Goal: Task Accomplishment & Management: Use online tool/utility

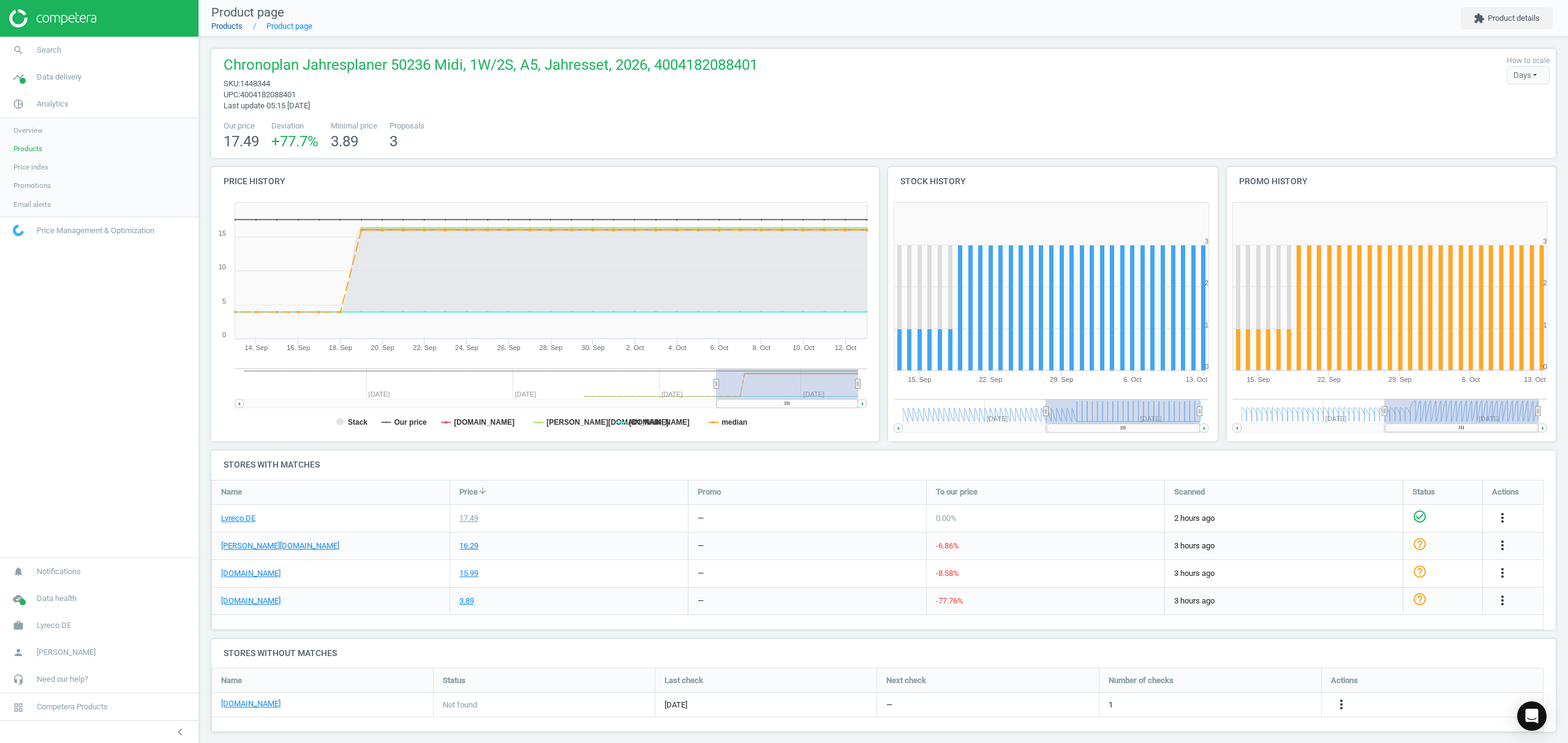
click at [226, 26] on link "Products" at bounding box center [227, 26] width 31 height 9
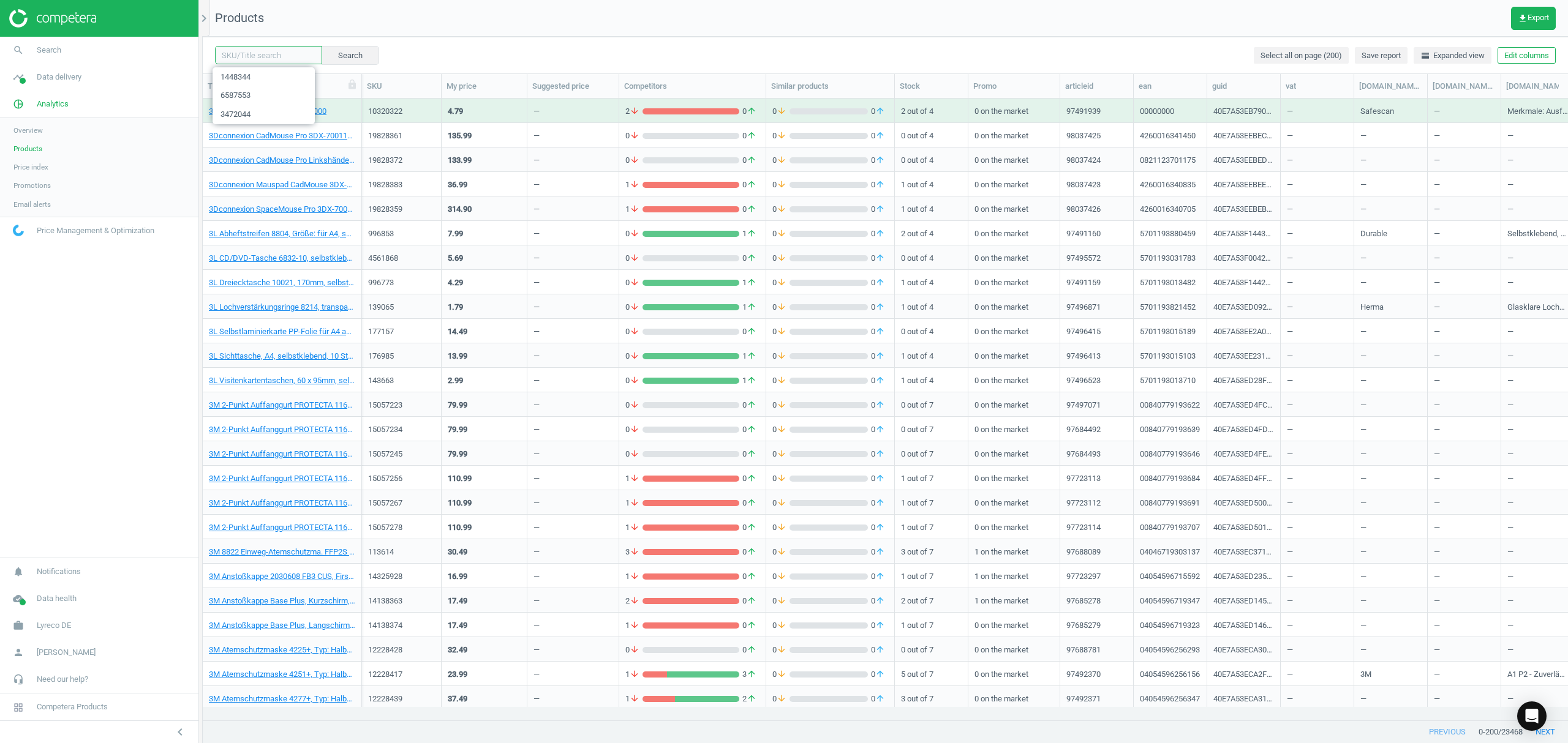
click at [245, 55] on input "text" at bounding box center [269, 55] width 107 height 18
paste input "21405307"
type input "21405307"
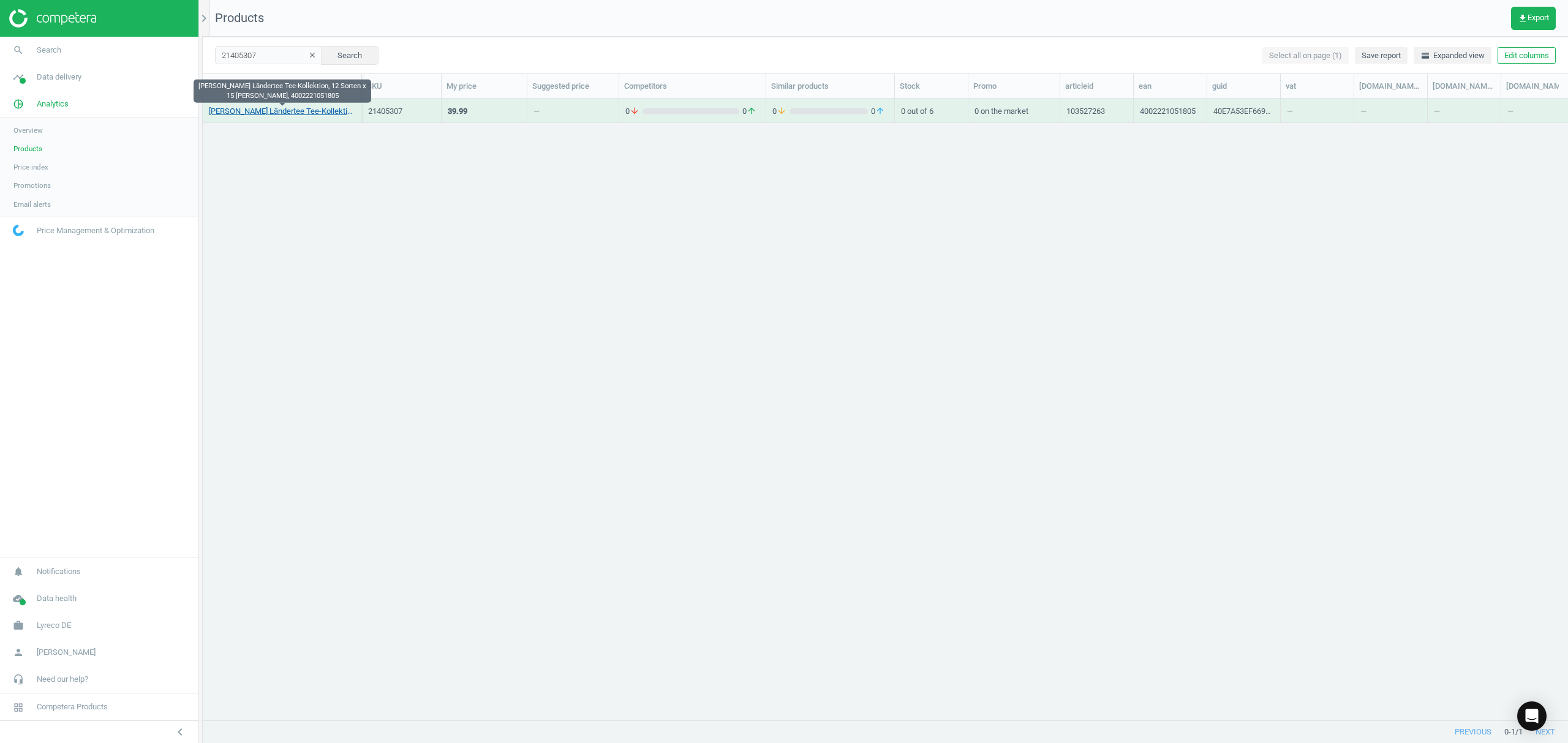
click at [268, 111] on link "[PERSON_NAME] Ländertee Tee-Kollektion, 12 Sorten x 15 [PERSON_NAME], 400222105…" at bounding box center [282, 111] width 146 height 11
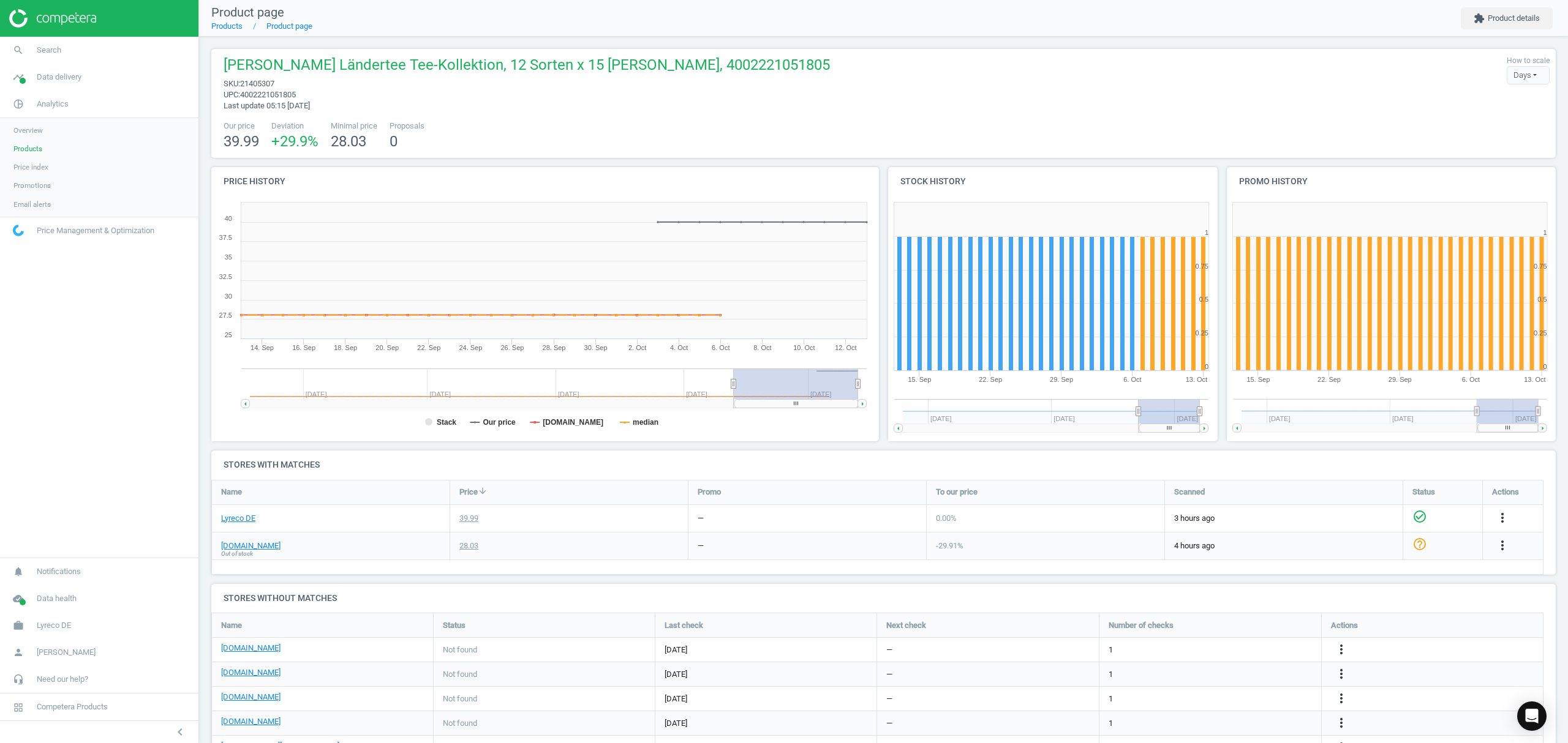
scroll to position [54, 0]
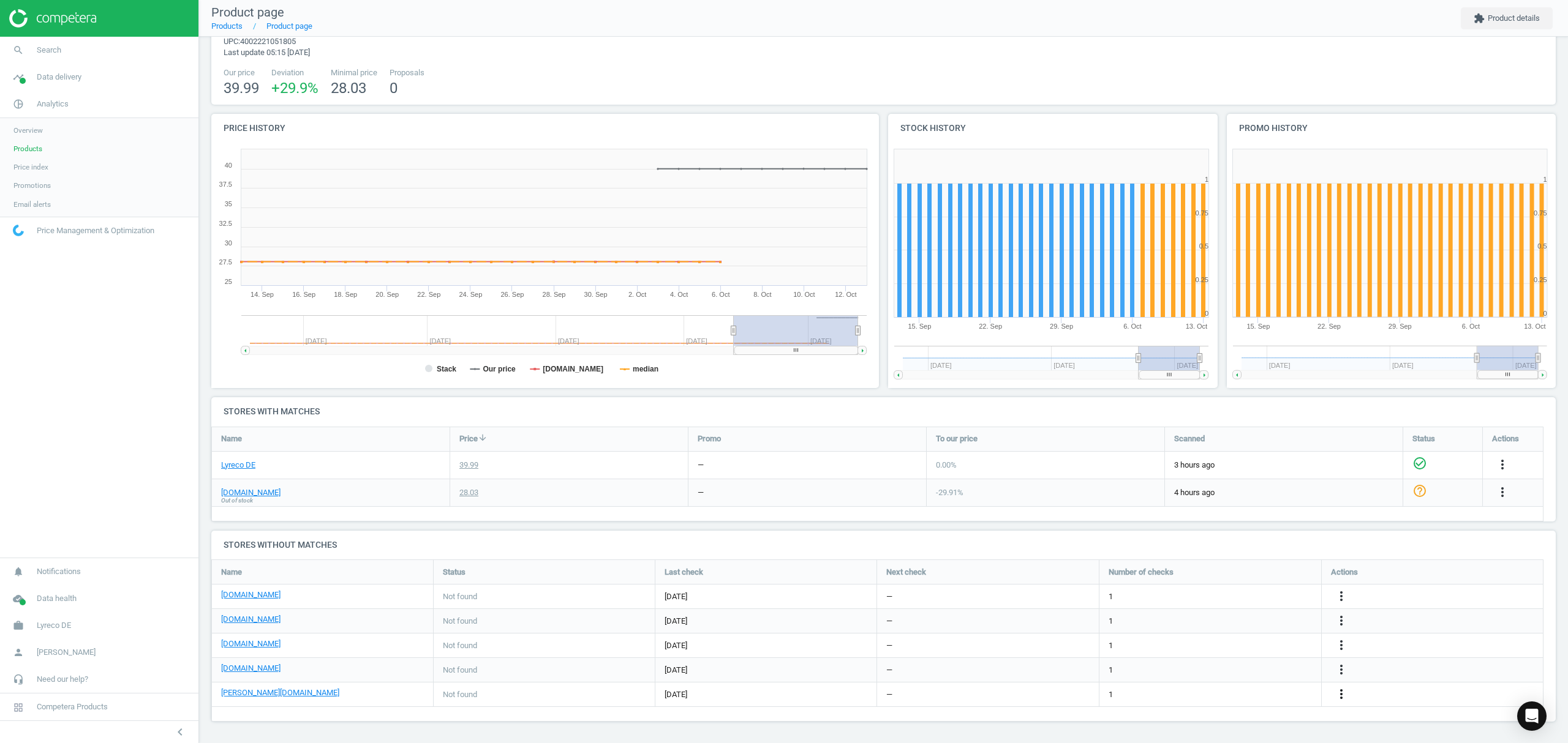
click at [1339, 696] on icon "more_vert" at bounding box center [1341, 694] width 15 height 15
click at [1199, 694] on link "Edit URL/product option" at bounding box center [1245, 694] width 168 height 19
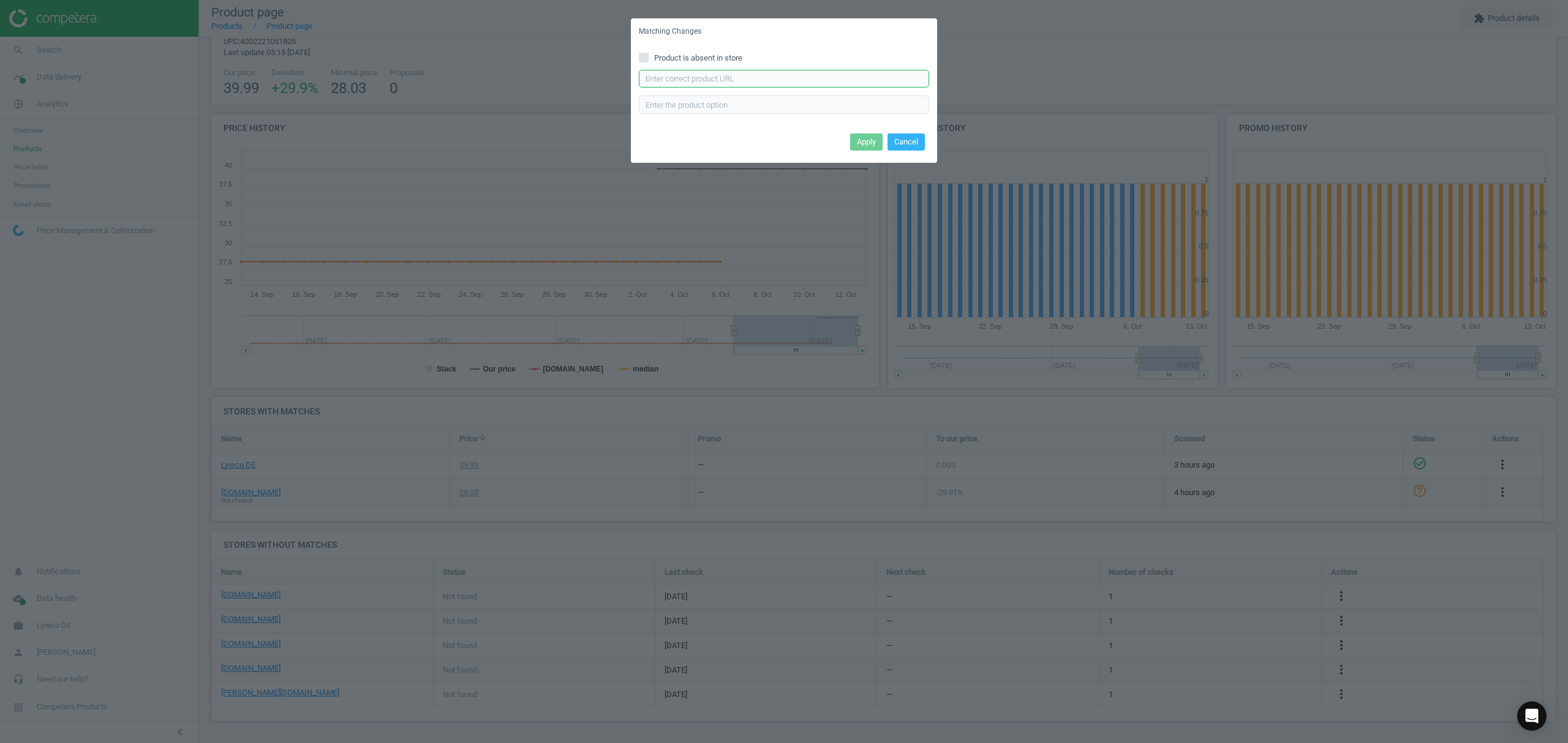
drag, startPoint x: 790, startPoint y: 76, endPoint x: 814, endPoint y: 87, distance: 26.4
click at [790, 76] on input "text" at bounding box center [784, 79] width 290 height 18
paste input "[URL][DOMAIN_NAME][PERSON_NAME][PERSON_NAME]"
drag, startPoint x: 775, startPoint y: 75, endPoint x: 556, endPoint y: 71, distance: 219.0
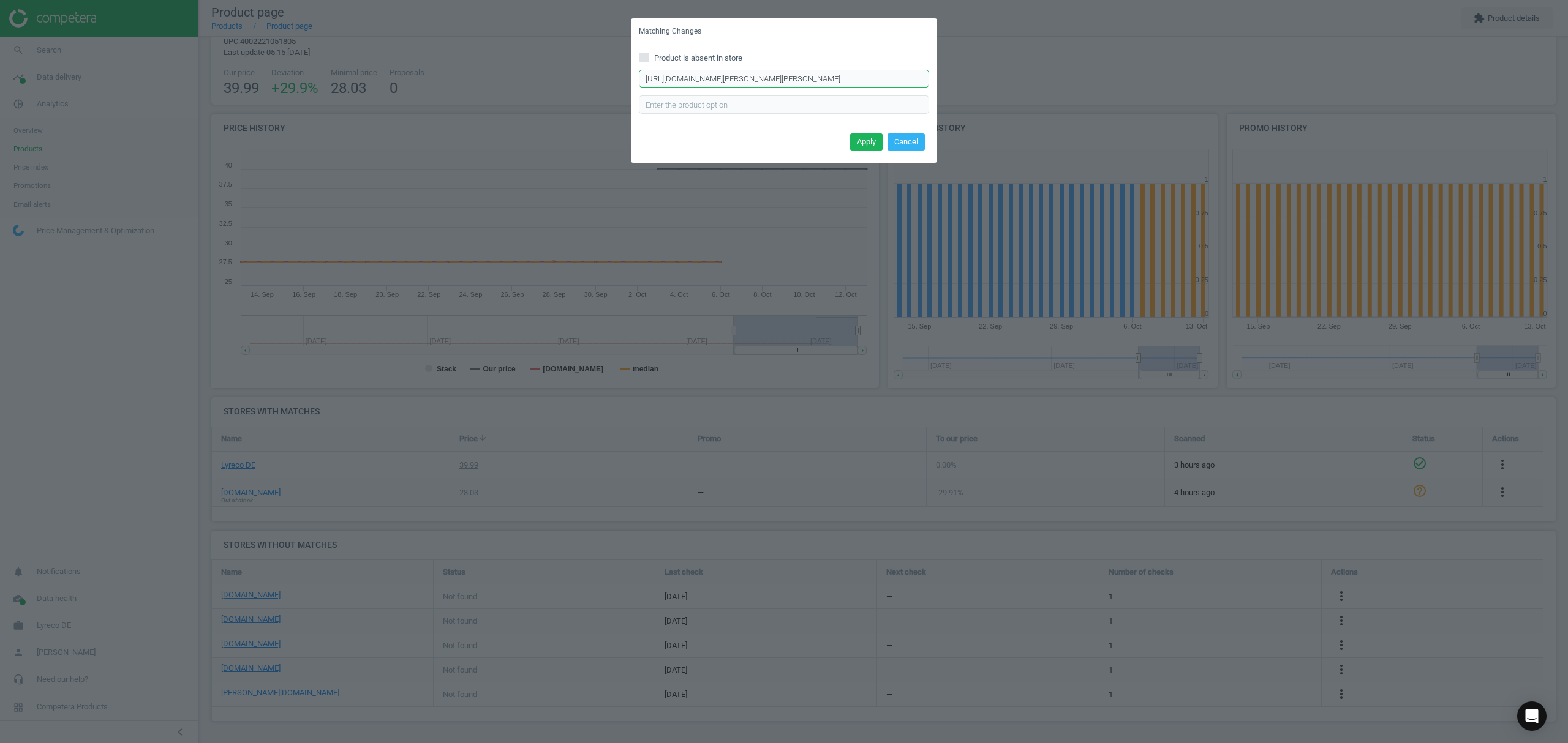
click at [556, 71] on div "Matching Changes Product is absent in store [URL][DOMAIN_NAME][PERSON_NAME][PER…" at bounding box center [784, 371] width 1568 height 743
type input "[URL][DOMAIN_NAME][PERSON_NAME][PERSON_NAME]"
click at [861, 142] on button "Apply" at bounding box center [866, 142] width 33 height 17
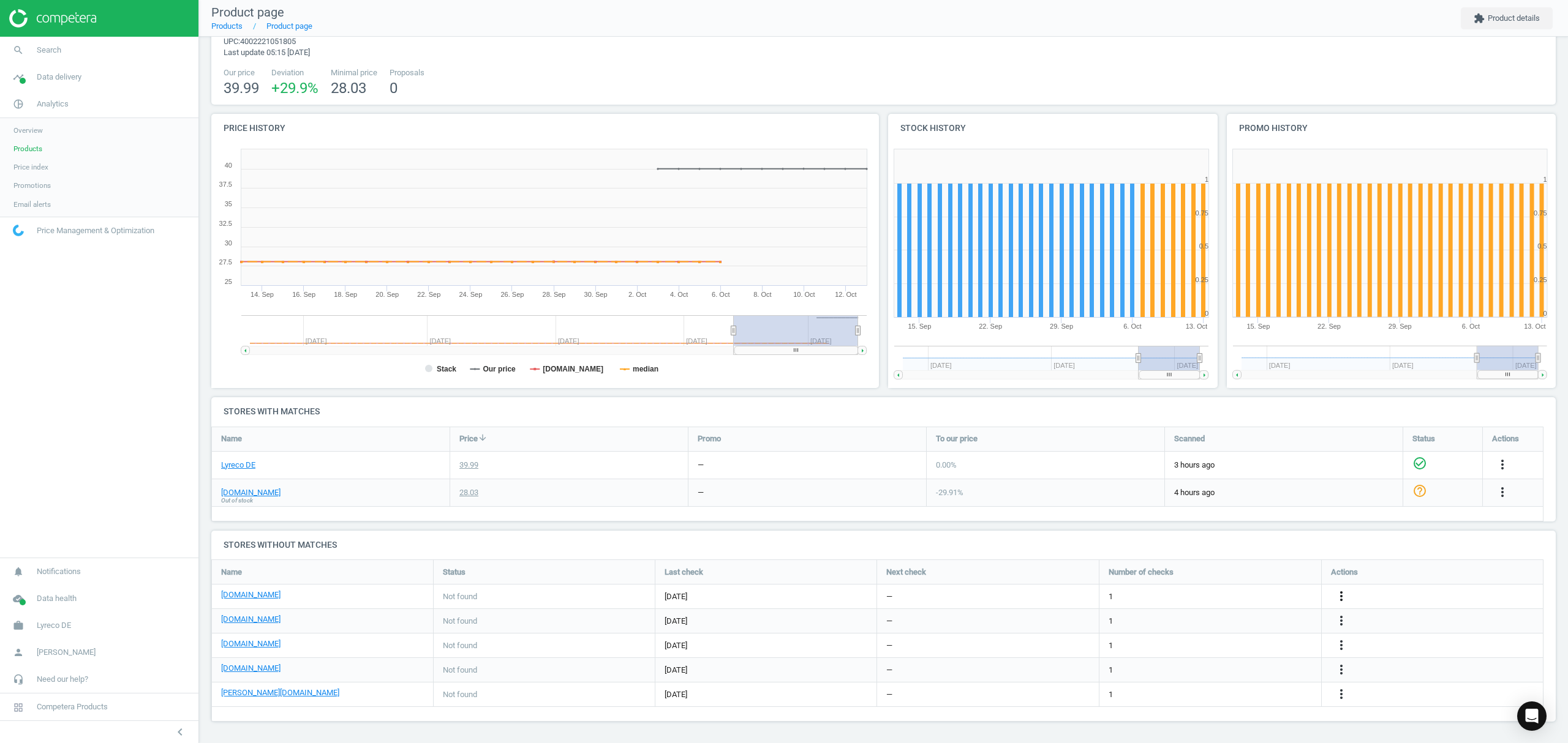
click at [1341, 595] on icon "more_vert" at bounding box center [1341, 596] width 15 height 15
click at [1189, 596] on link "Edit URL/product option" at bounding box center [1245, 596] width 168 height 19
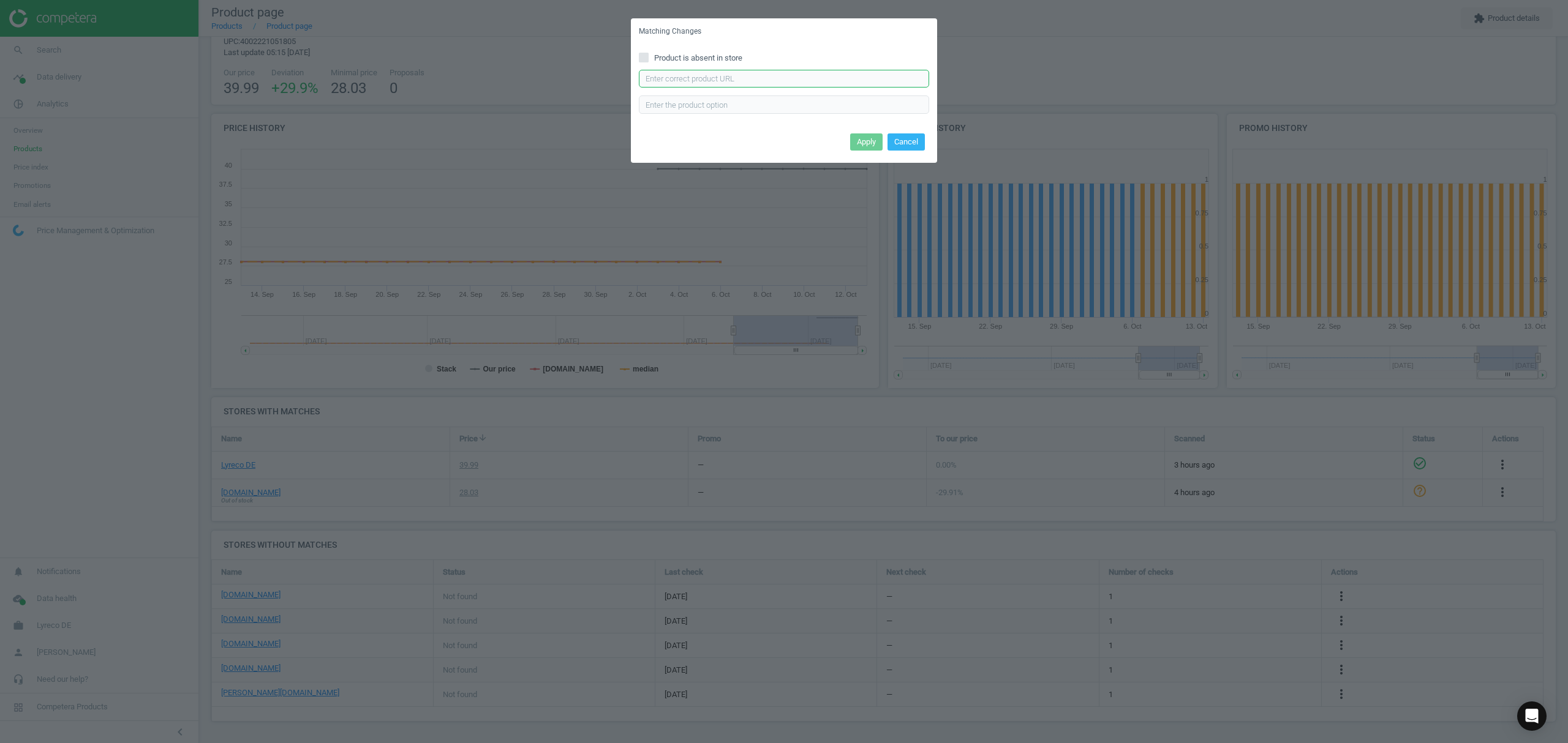
click at [748, 84] on input "text" at bounding box center [784, 79] width 290 height 18
paste input "[URL][DOMAIN_NAME]"
type input "[URL][DOMAIN_NAME]"
click at [858, 141] on button "Apply" at bounding box center [866, 142] width 33 height 17
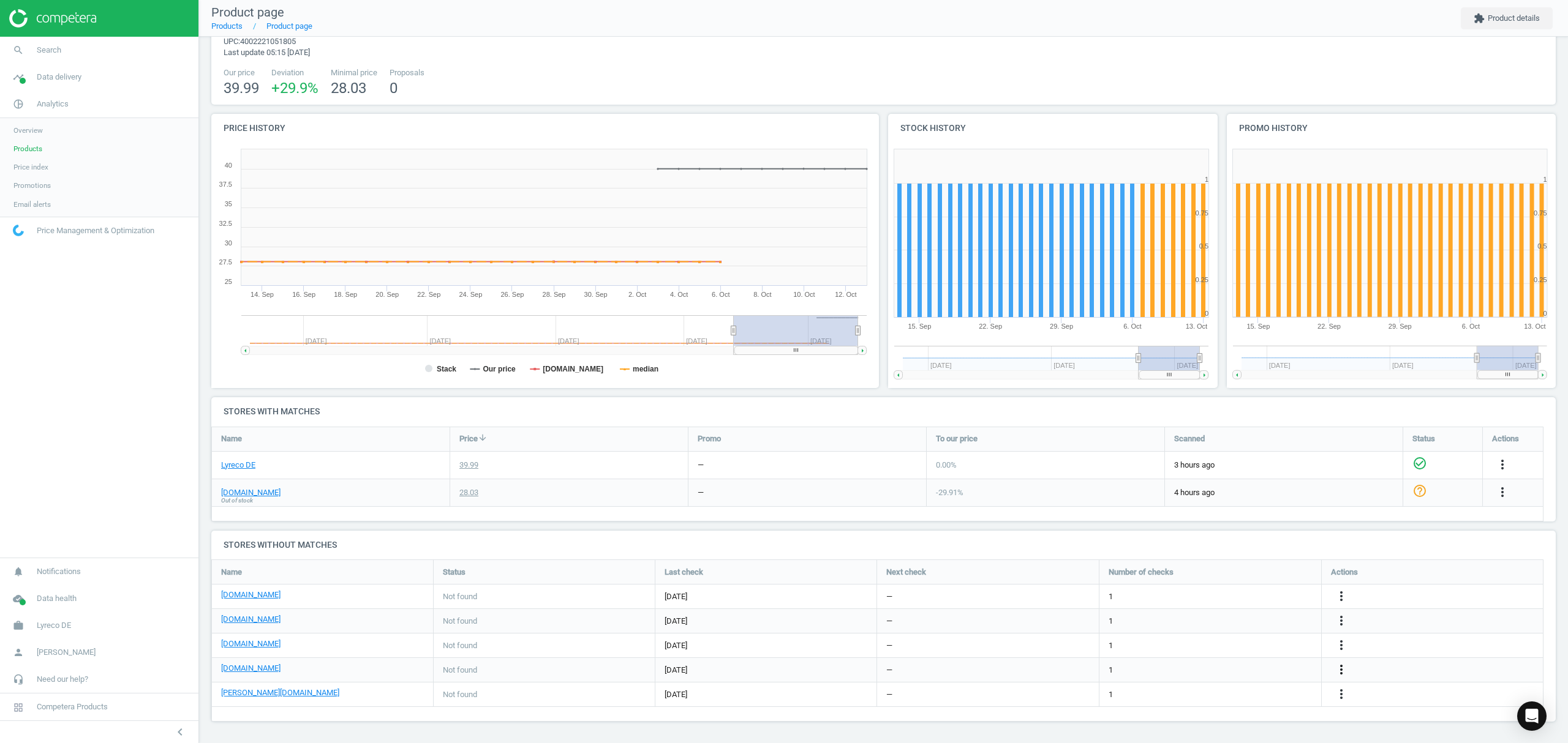
click at [1345, 672] on icon "more_vert" at bounding box center [1341, 670] width 15 height 15
click at [1194, 666] on link "Edit URL/product option" at bounding box center [1245, 670] width 168 height 19
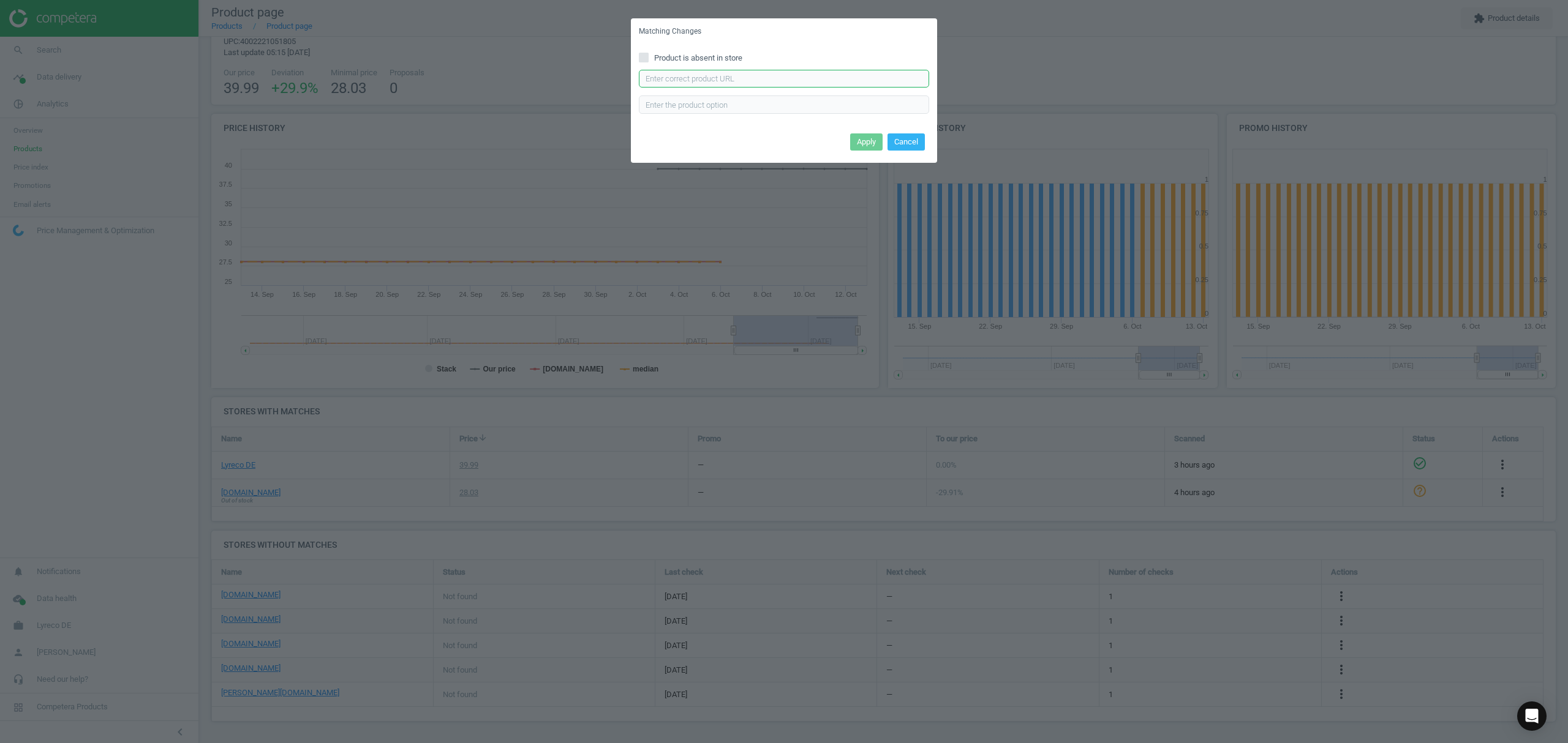
click at [710, 79] on input "text" at bounding box center [784, 79] width 290 height 18
paste input "[URL][DOMAIN_NAME][PERSON_NAME]"
type input "[URL][DOMAIN_NAME][PERSON_NAME]"
click at [862, 140] on button "Apply" at bounding box center [866, 142] width 33 height 17
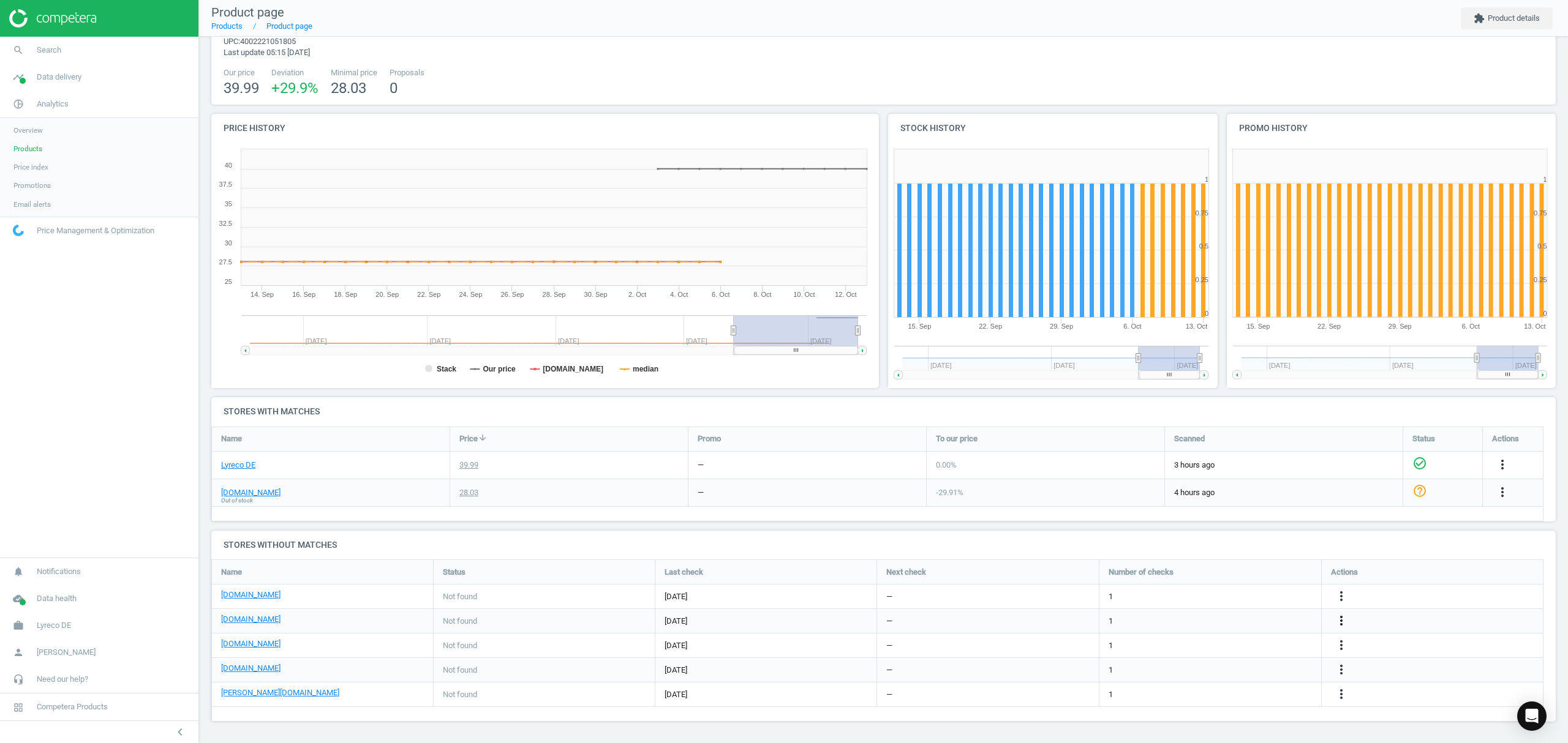
drag, startPoint x: 1343, startPoint y: 620, endPoint x: 1336, endPoint y: 622, distance: 7.3
click at [1341, 621] on icon "more_vert" at bounding box center [1341, 621] width 15 height 15
click at [1230, 620] on link "Edit URL/product option" at bounding box center [1245, 621] width 168 height 19
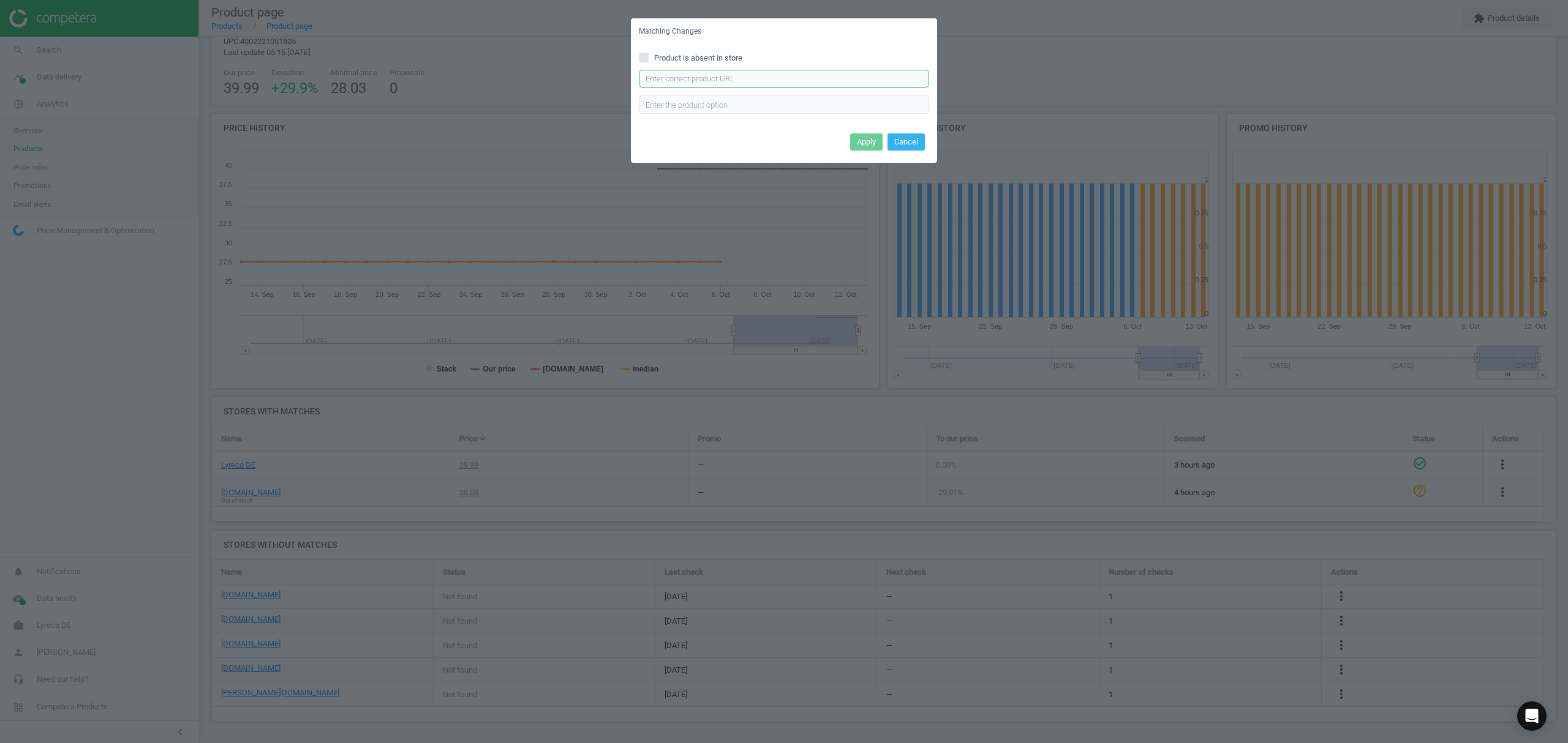
drag, startPoint x: 698, startPoint y: 75, endPoint x: 706, endPoint y: 76, distance: 8.1
click at [698, 76] on input "text" at bounding box center [784, 79] width 290 height 18
paste input "[URL][DOMAIN_NAME]"
type input "[URL][DOMAIN_NAME]"
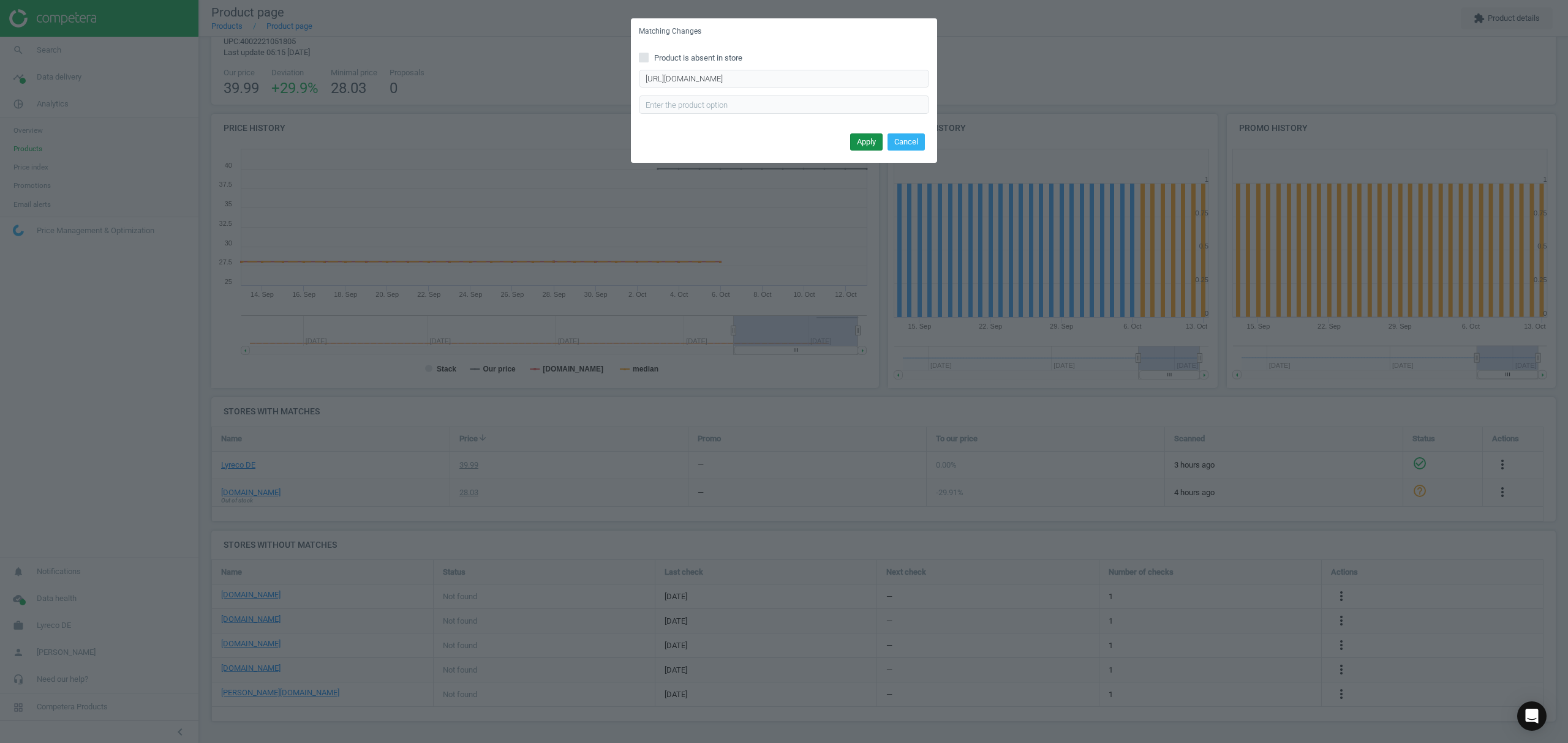
click at [856, 145] on button "Apply" at bounding box center [866, 142] width 33 height 17
